Goal: Find specific page/section: Find specific page/section

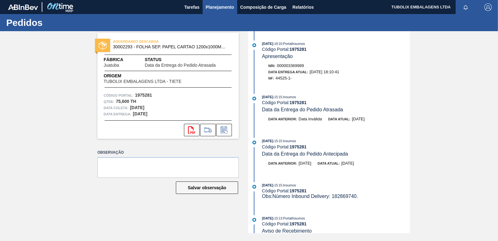
scroll to position [249, 0]
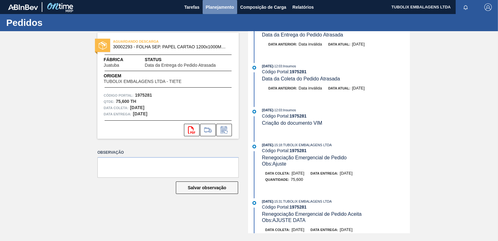
click at [217, 6] on span "Planejamento" at bounding box center [220, 6] width 28 height 7
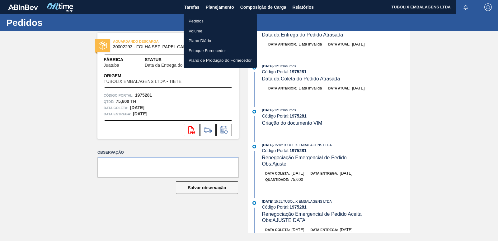
click at [193, 19] on li "Pedidos" at bounding box center [220, 21] width 73 height 10
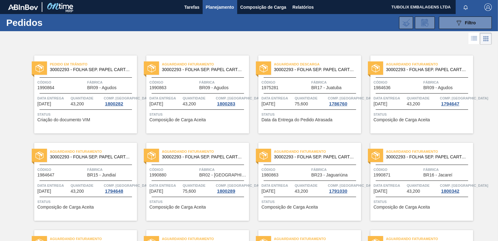
click at [483, 7] on span "button" at bounding box center [488, 6] width 15 height 7
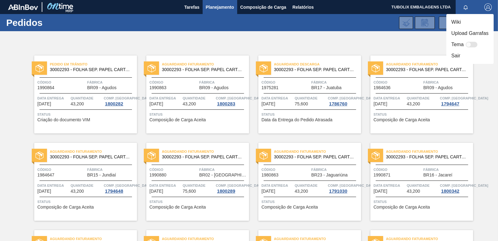
click at [457, 59] on li "Sair" at bounding box center [470, 55] width 47 height 11
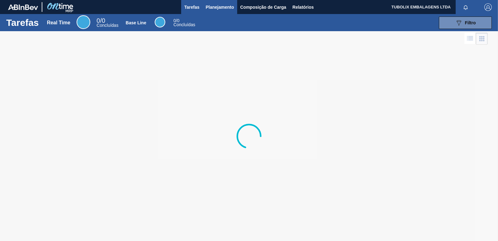
click at [226, 5] on span "Planejamento" at bounding box center [220, 6] width 28 height 7
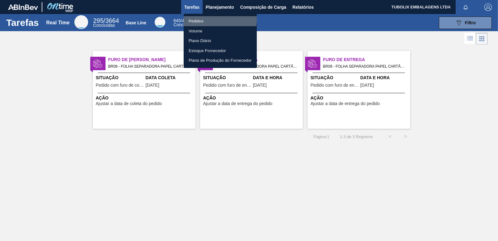
drag, startPoint x: 202, startPoint y: 19, endPoint x: 245, endPoint y: 42, distance: 48.5
click at [202, 20] on li "Pedidos" at bounding box center [220, 21] width 73 height 10
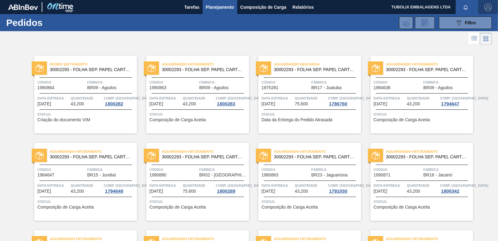
click at [491, 7] on img "button" at bounding box center [488, 6] width 7 height 7
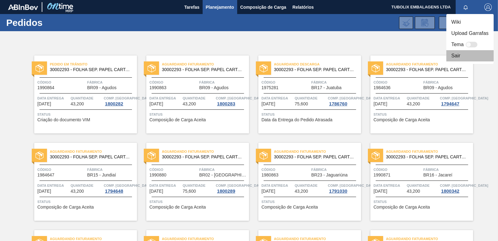
click at [454, 55] on li "Sair" at bounding box center [470, 55] width 47 height 11
